Goal: Navigation & Orientation: Go to known website

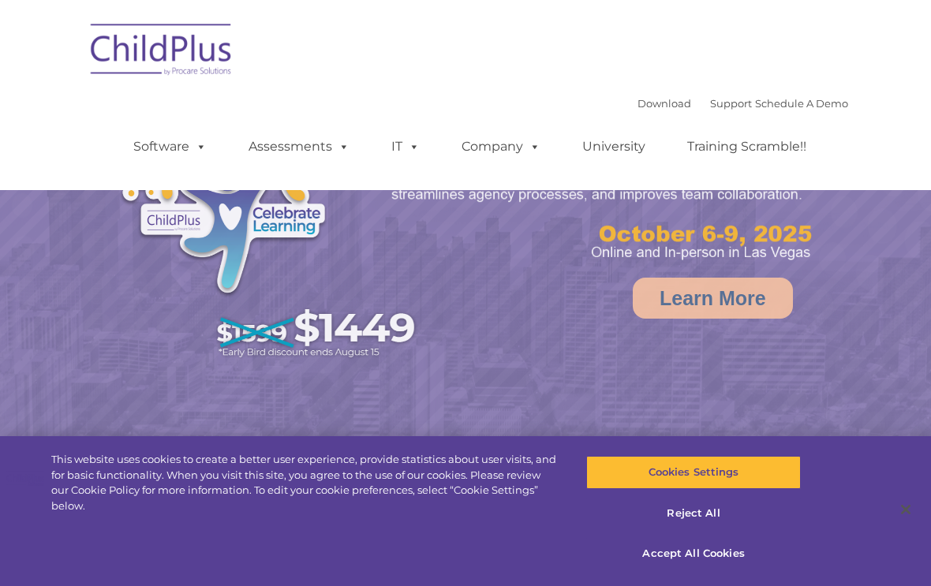
select select "MEDIUM"
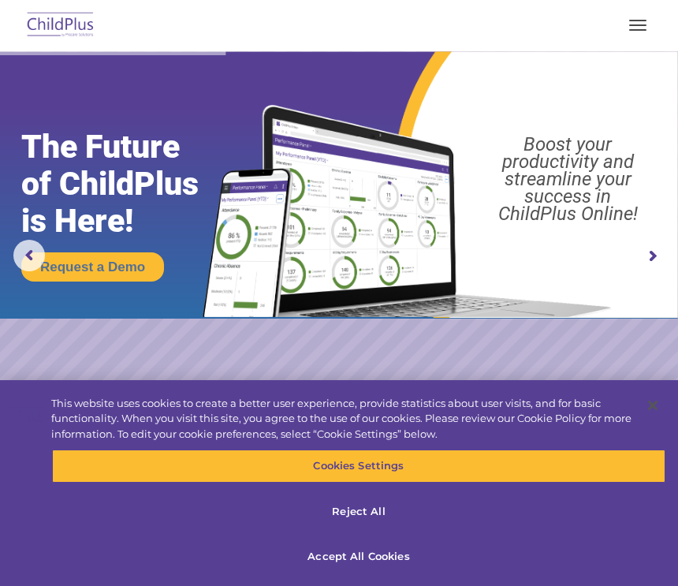
click at [69, 29] on img at bounding box center [61, 25] width 74 height 37
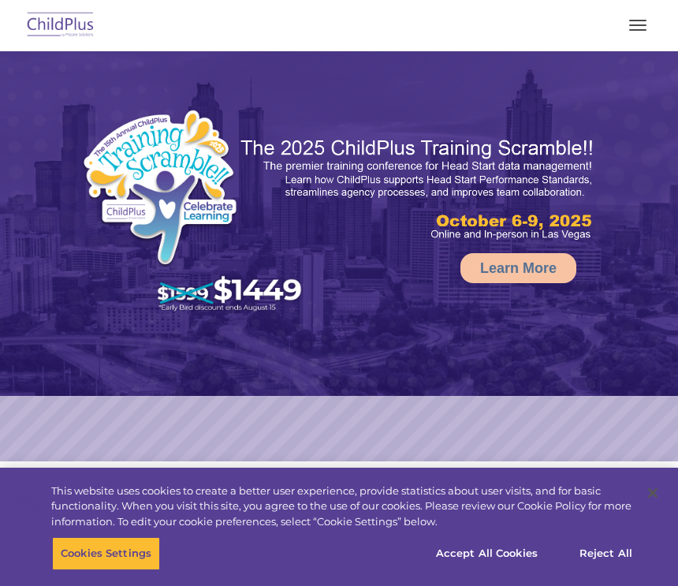
select select "MEDIUM"
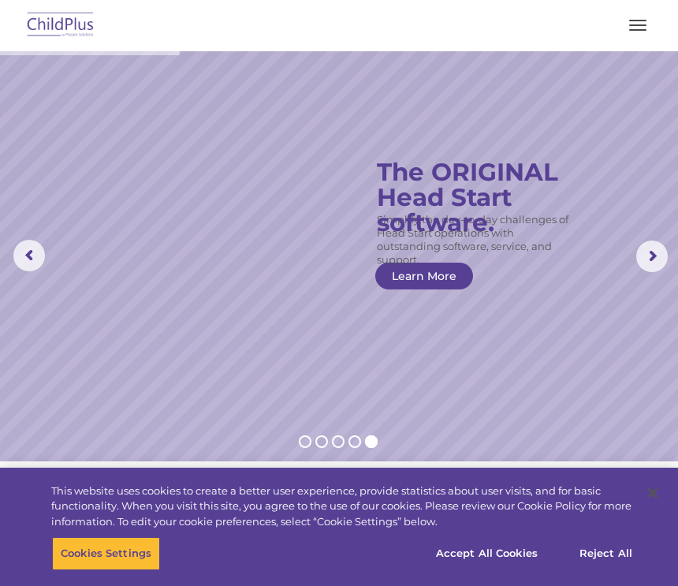
click at [68, 23] on img at bounding box center [61, 25] width 74 height 37
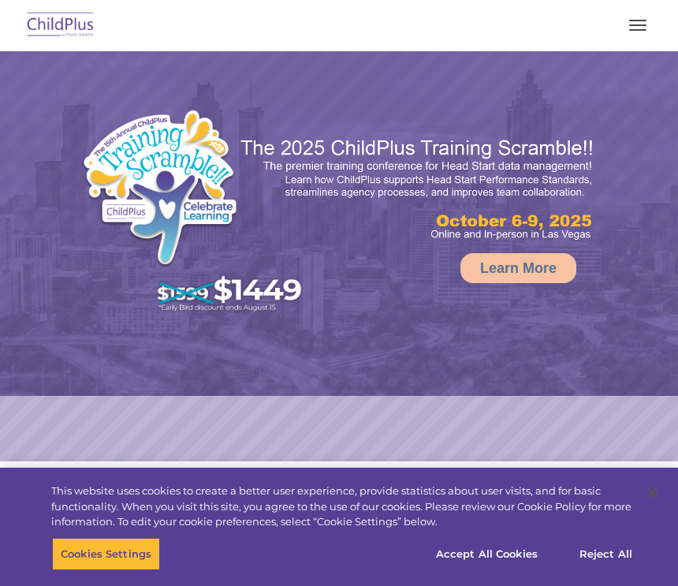
select select "MEDIUM"
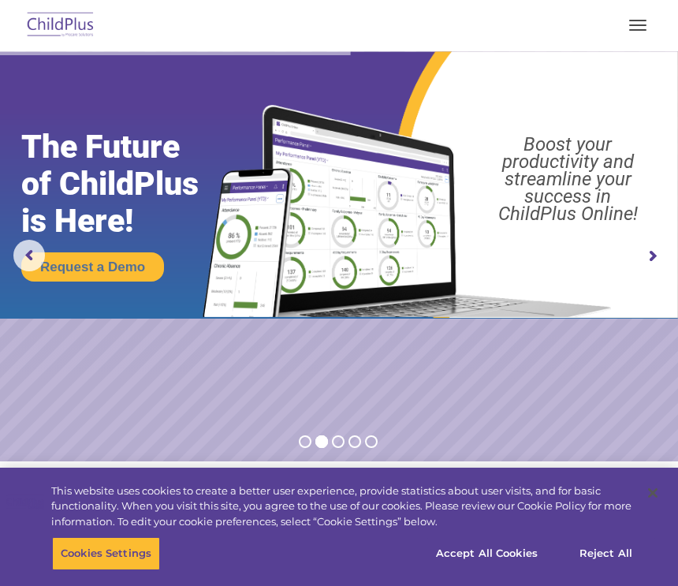
click at [59, 23] on img at bounding box center [61, 25] width 74 height 37
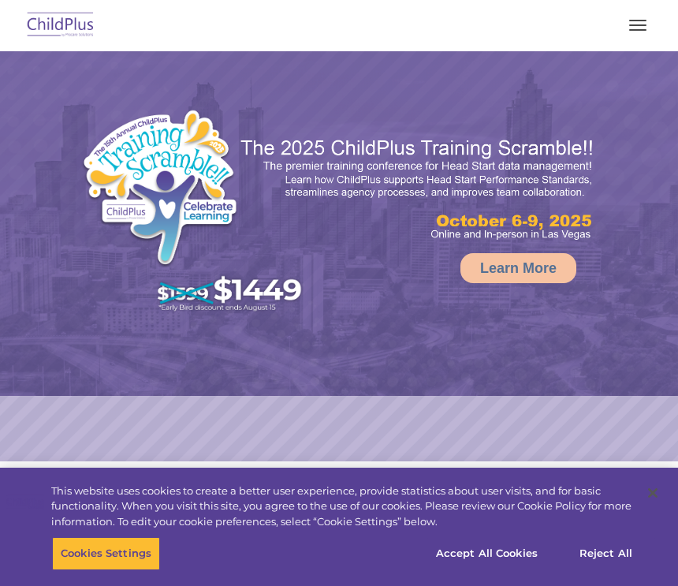
select select "MEDIUM"
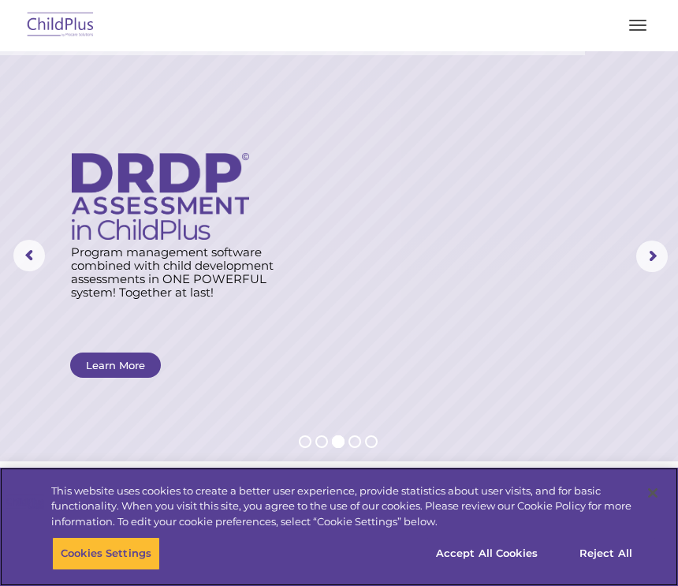
click at [607, 551] on button "Reject All" at bounding box center [606, 553] width 99 height 33
